Goal: Check status: Check status

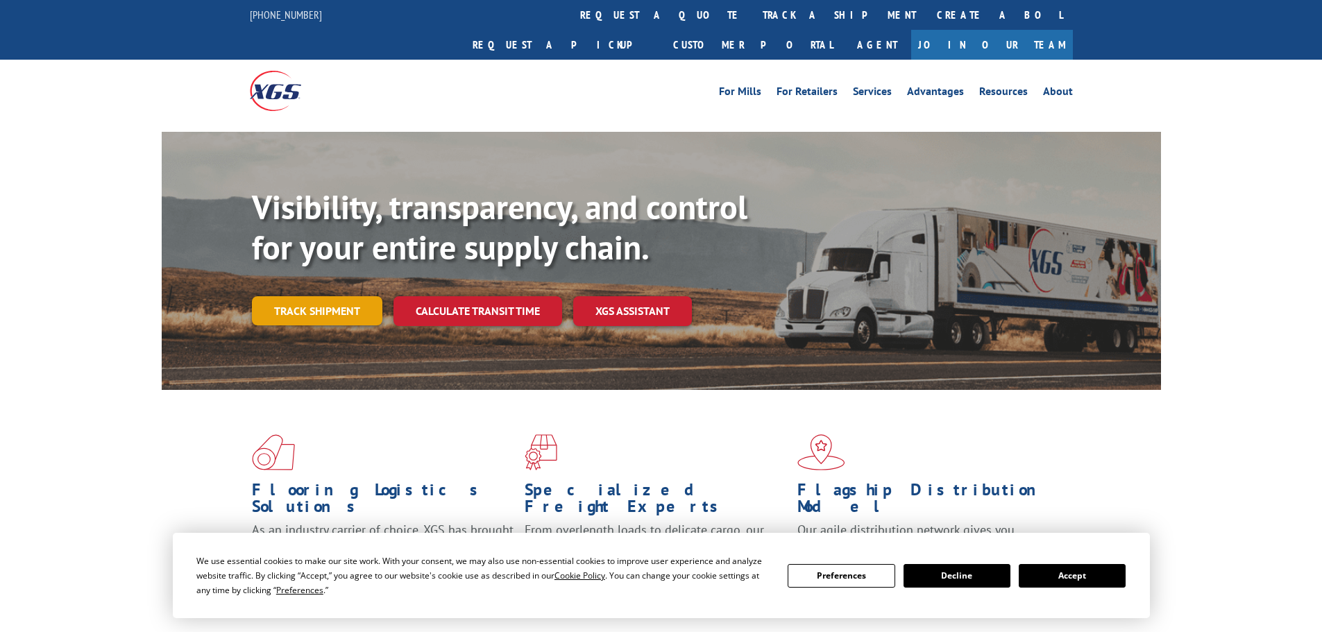
click at [307, 296] on link "Track shipment" at bounding box center [317, 310] width 130 height 29
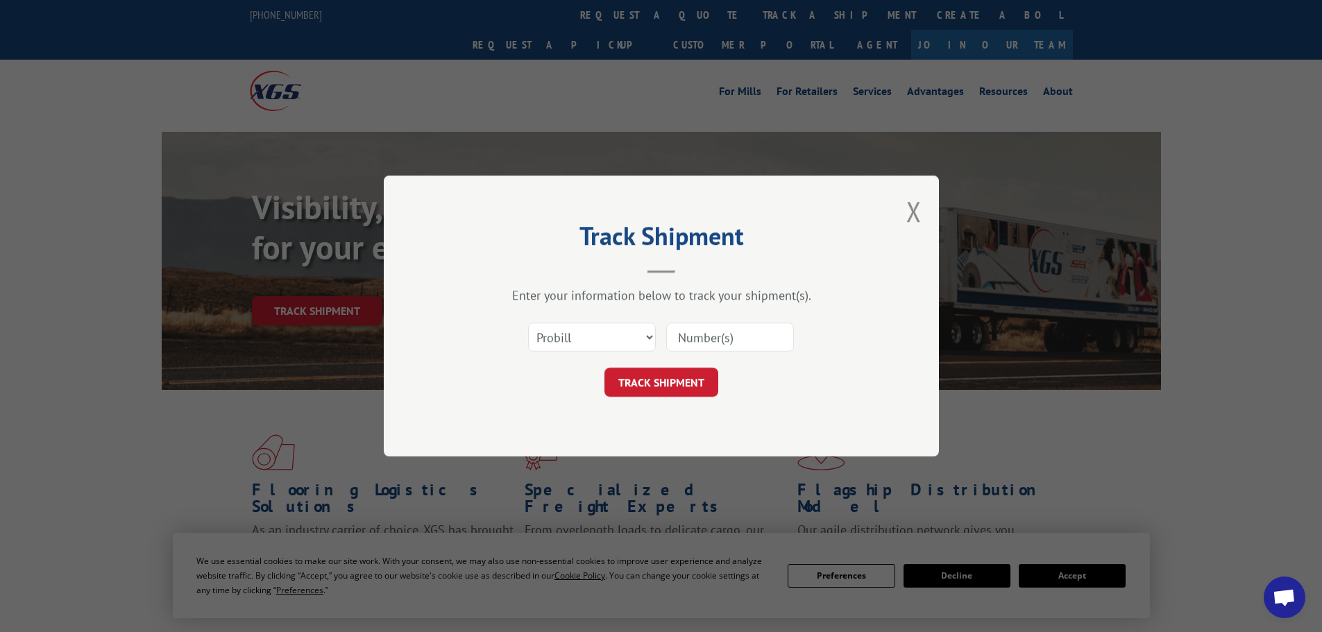
click at [745, 337] on input at bounding box center [730, 337] width 128 height 29
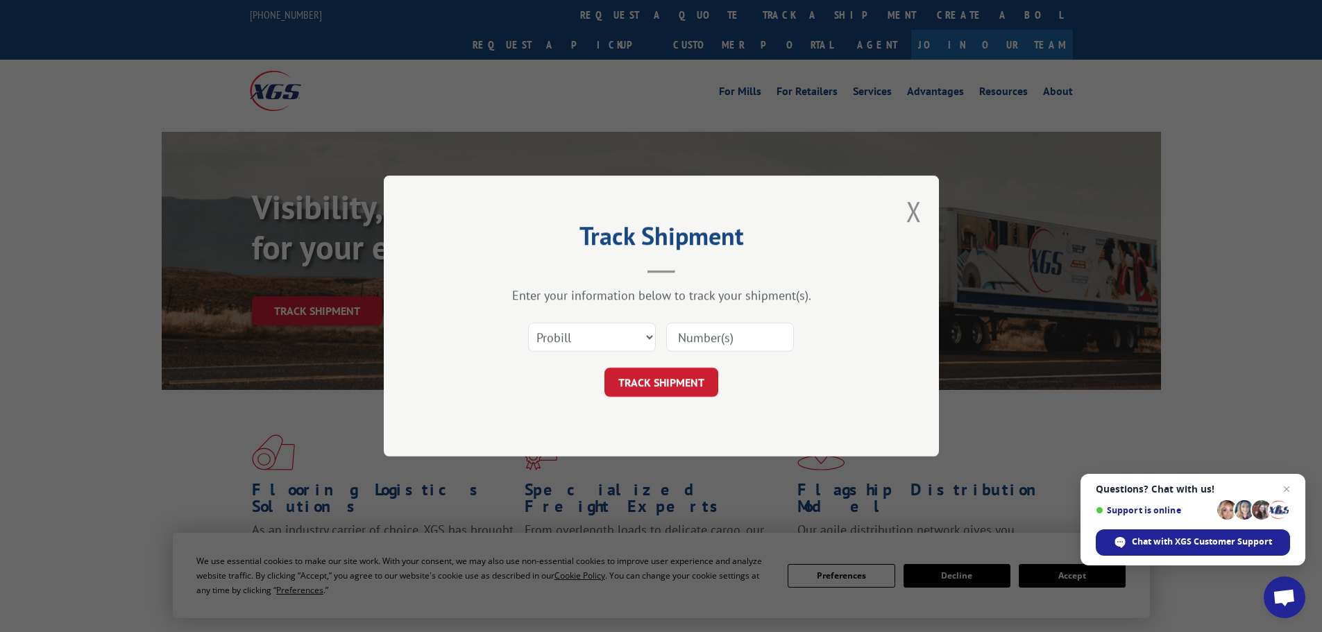
paste input "LTL1011423"
type input "LTL1011423"
click at [665, 384] on button "TRACK SHIPMENT" at bounding box center [661, 382] width 114 height 29
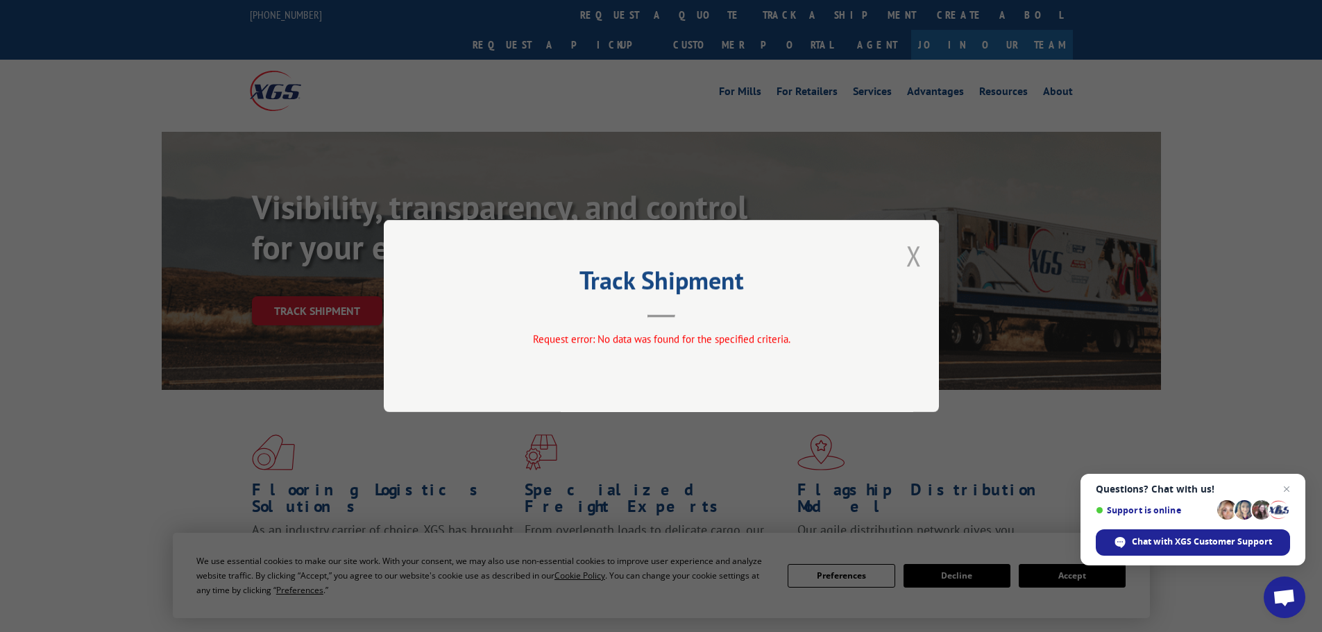
click at [914, 258] on button "Close modal" at bounding box center [913, 255] width 15 height 37
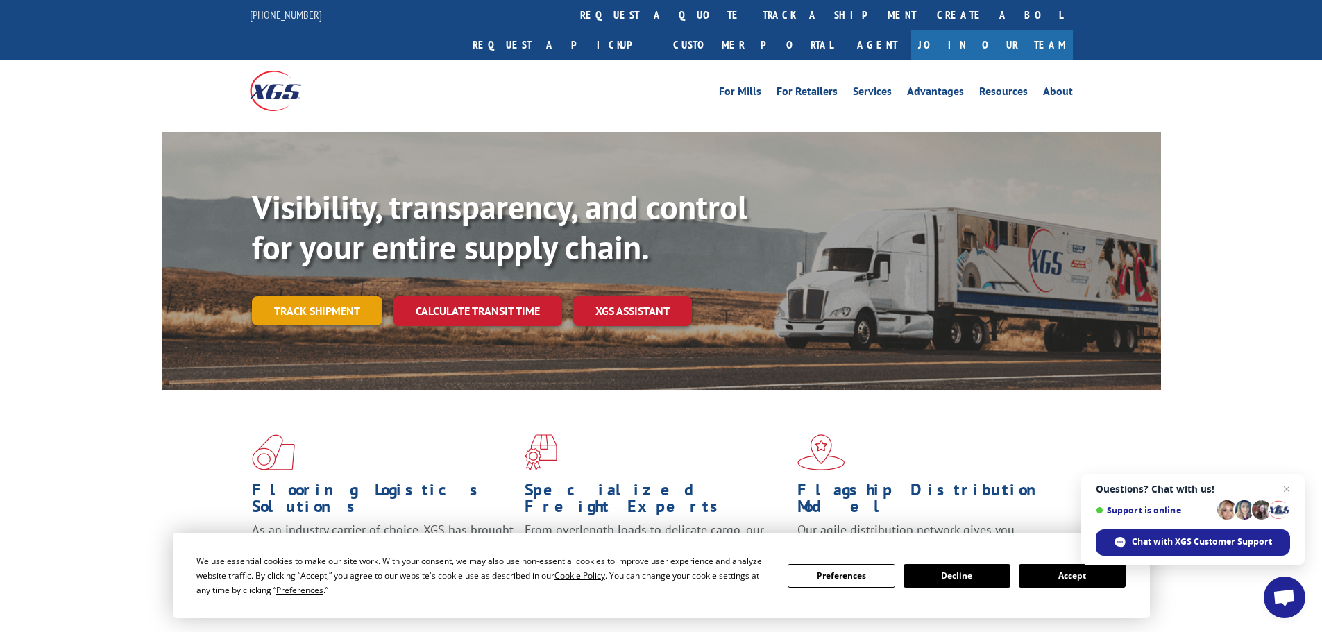
click at [329, 296] on link "Track shipment" at bounding box center [317, 310] width 130 height 29
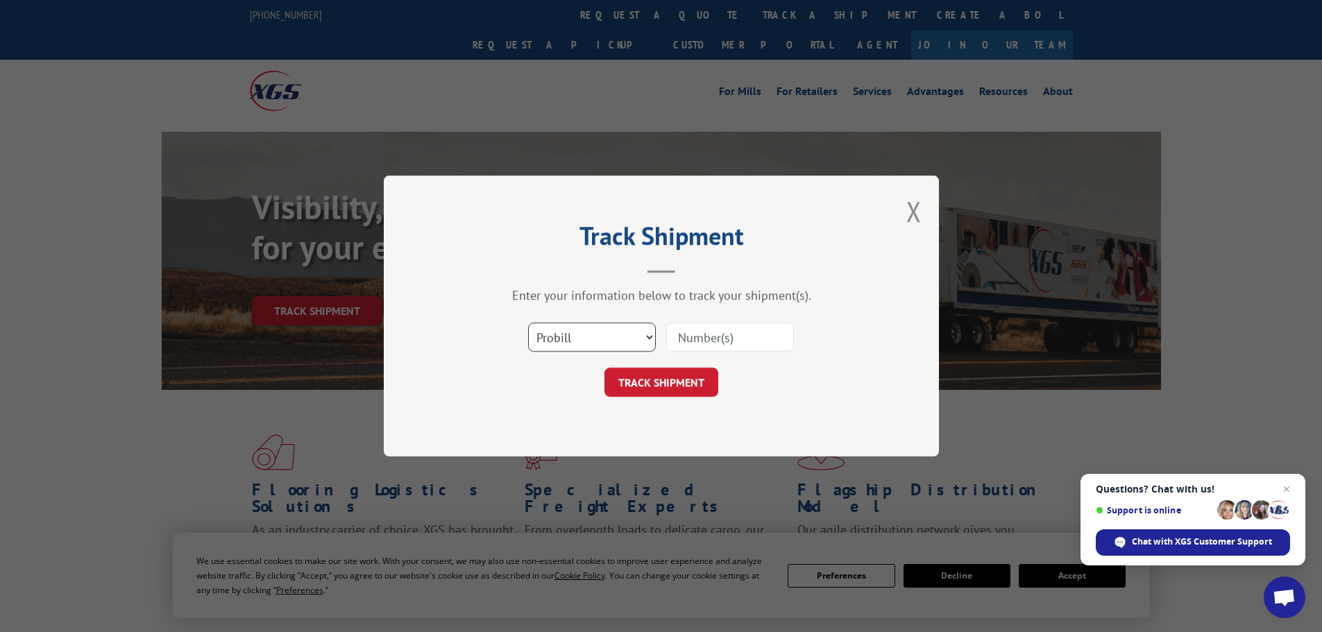
click at [584, 337] on select "Select category... Probill BOL PO" at bounding box center [592, 337] width 128 height 29
select select "bol"
click at [528, 323] on select "Select category... Probill BOL PO" at bounding box center [592, 337] width 128 height 29
click at [691, 335] on input at bounding box center [730, 337] width 128 height 29
paste input "15339880"
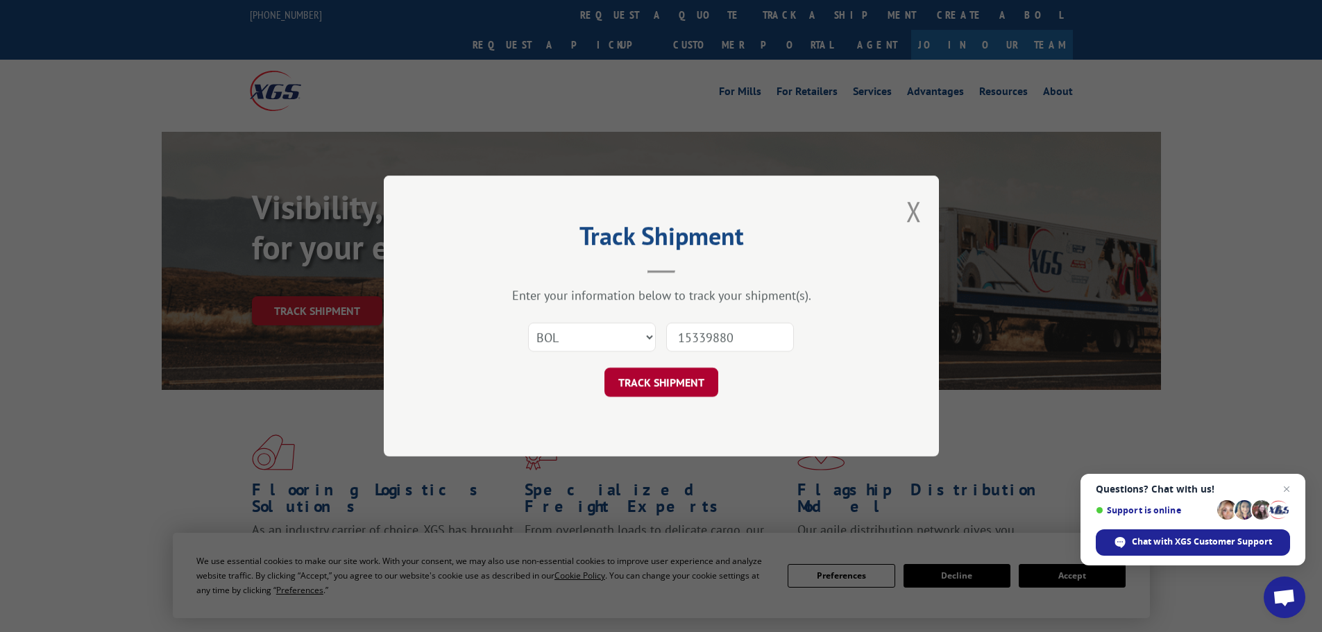
type input "15339880"
click at [662, 393] on button "TRACK SHIPMENT" at bounding box center [661, 382] width 114 height 29
